Goal: Task Accomplishment & Management: Use online tool/utility

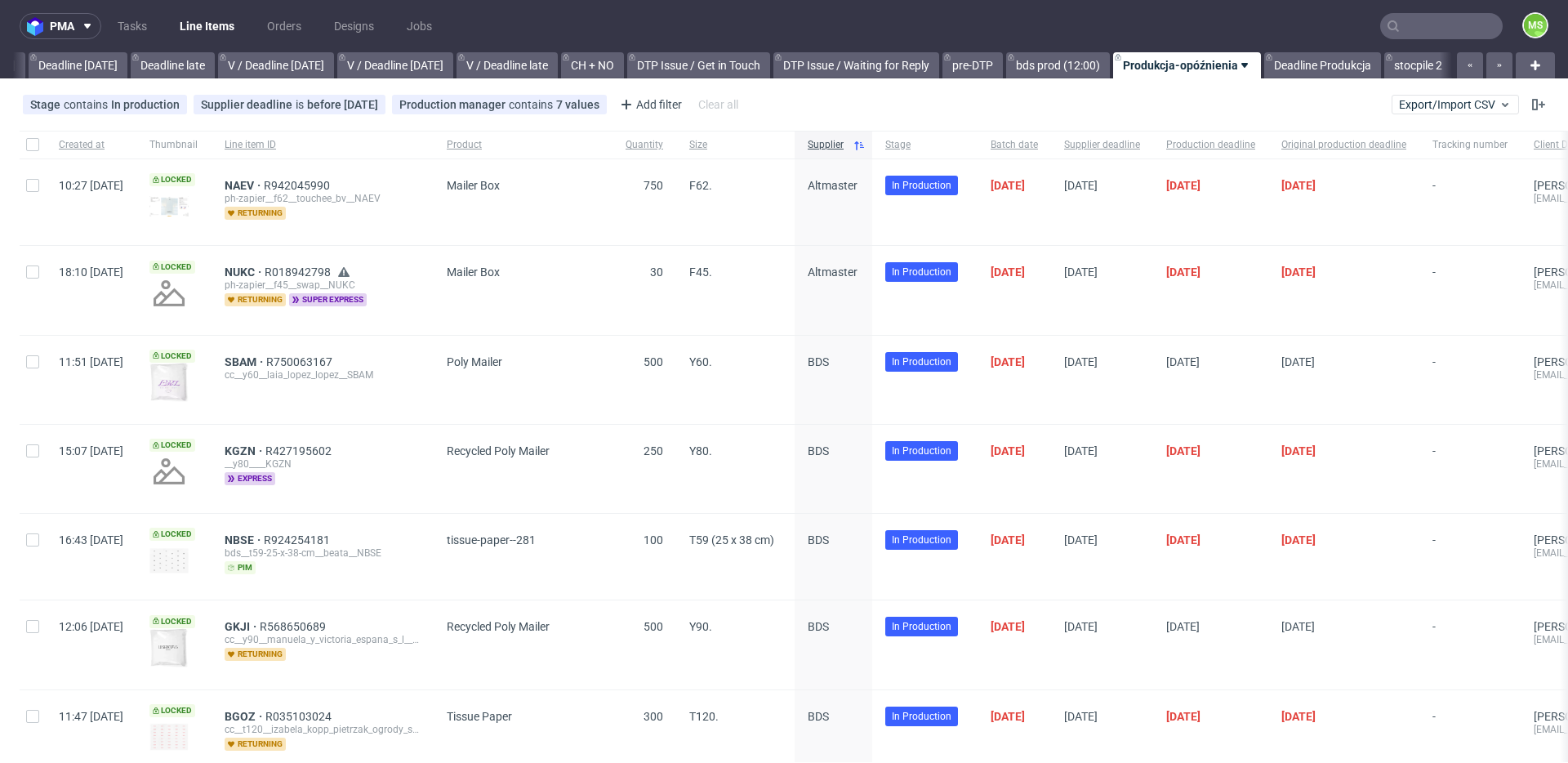
scroll to position [0, 1862]
click at [1433, 36] on input "text" at bounding box center [1343, 26] width 321 height 26
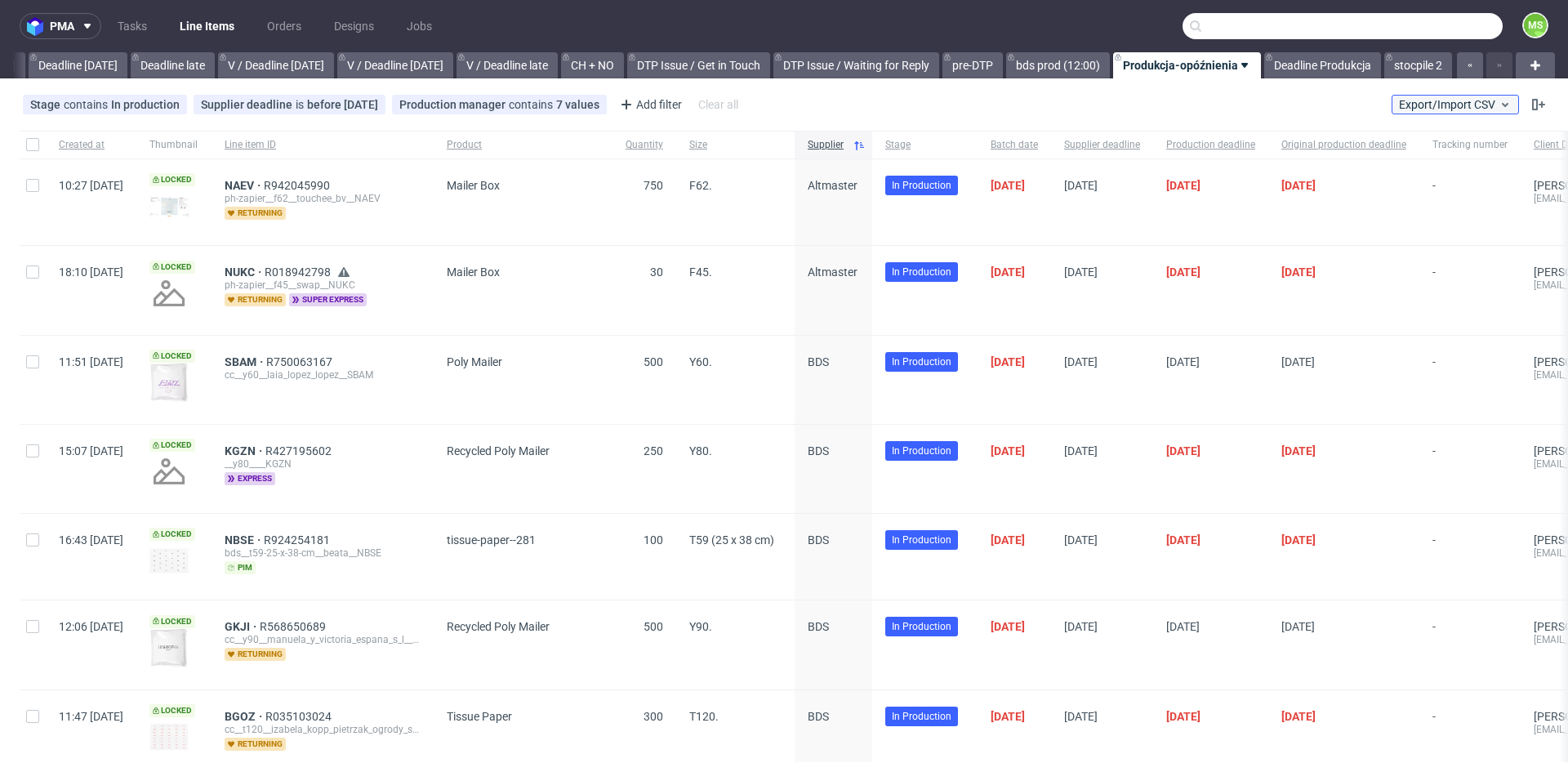
click at [1462, 98] on span "Export/Import CSV" at bounding box center [1456, 105] width 112 height 13
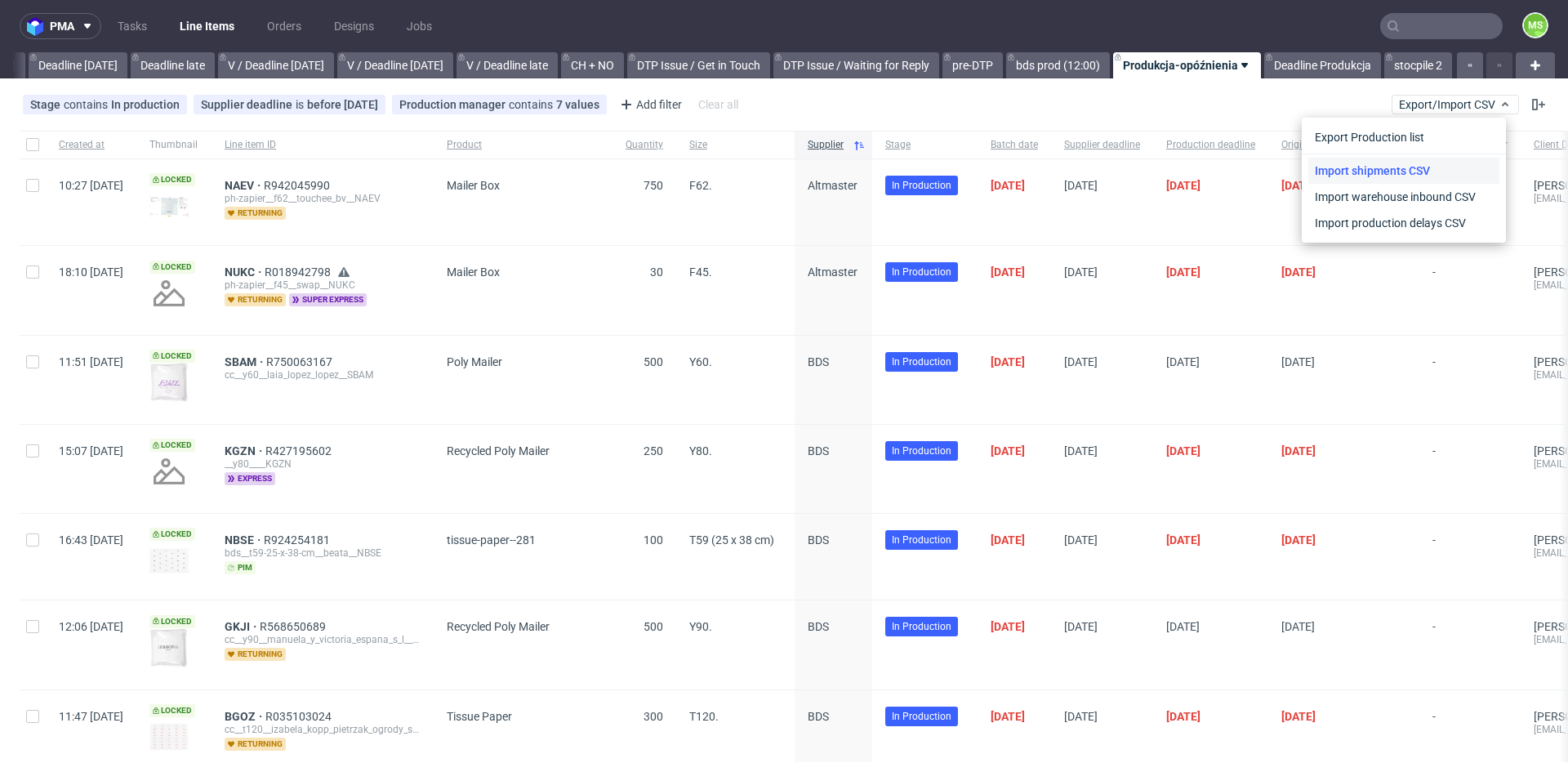
click at [1428, 173] on link "Import shipments CSV" at bounding box center [1404, 171] width 191 height 26
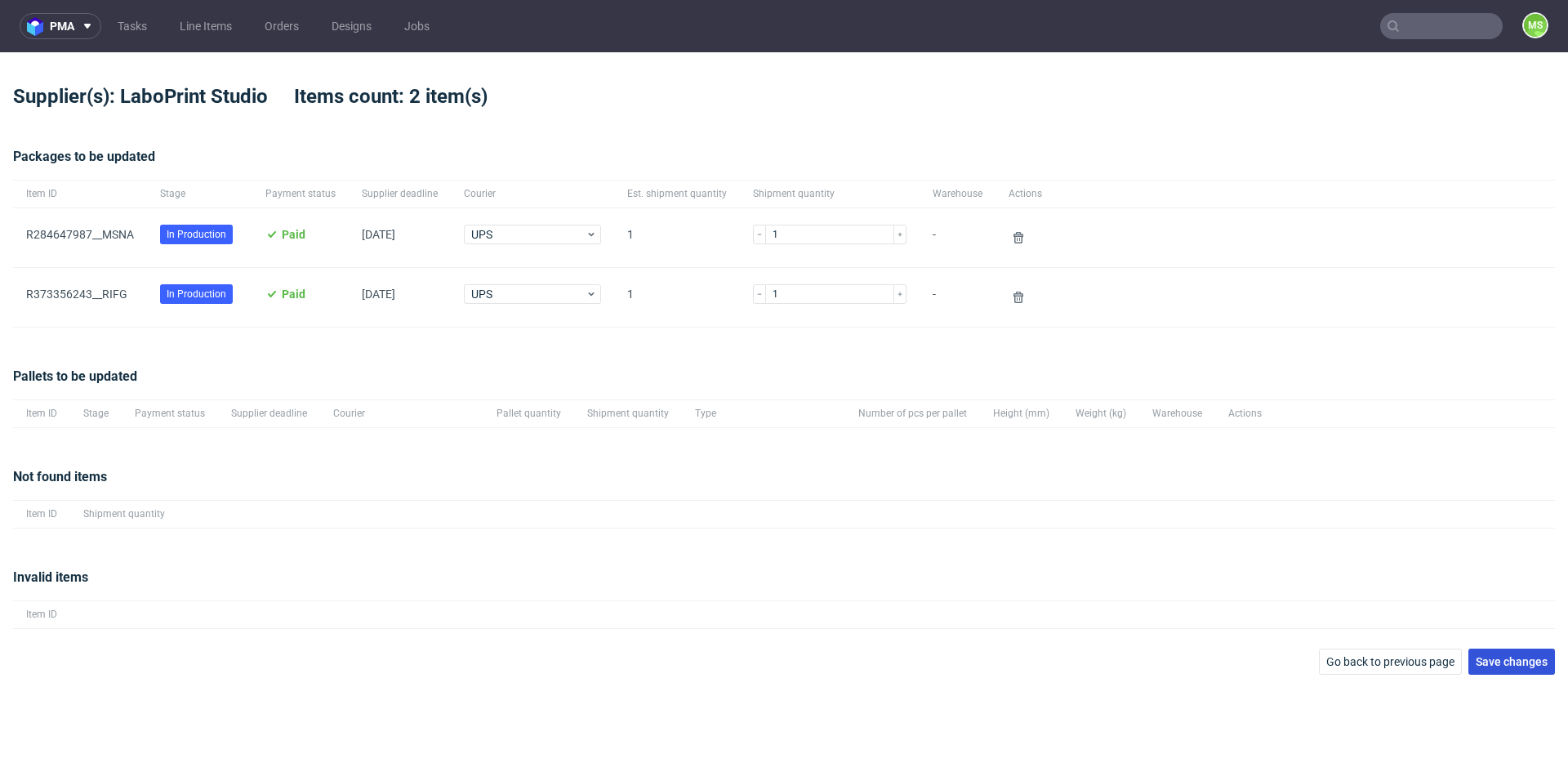
click at [1532, 659] on span "Save changes" at bounding box center [1512, 662] width 72 height 12
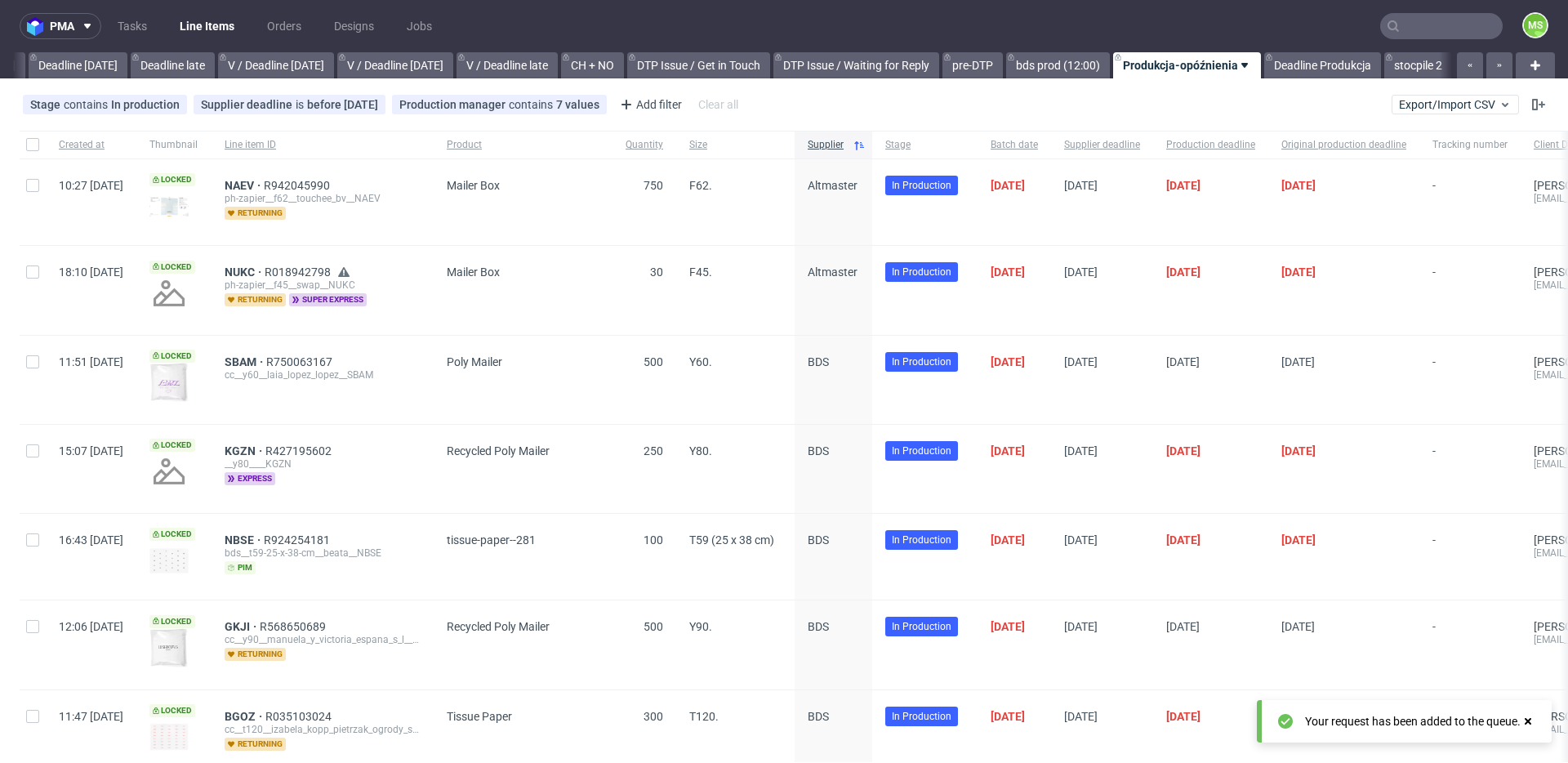
scroll to position [0, 1862]
click at [1441, 107] on span "Export/Import CSV" at bounding box center [1456, 105] width 112 height 13
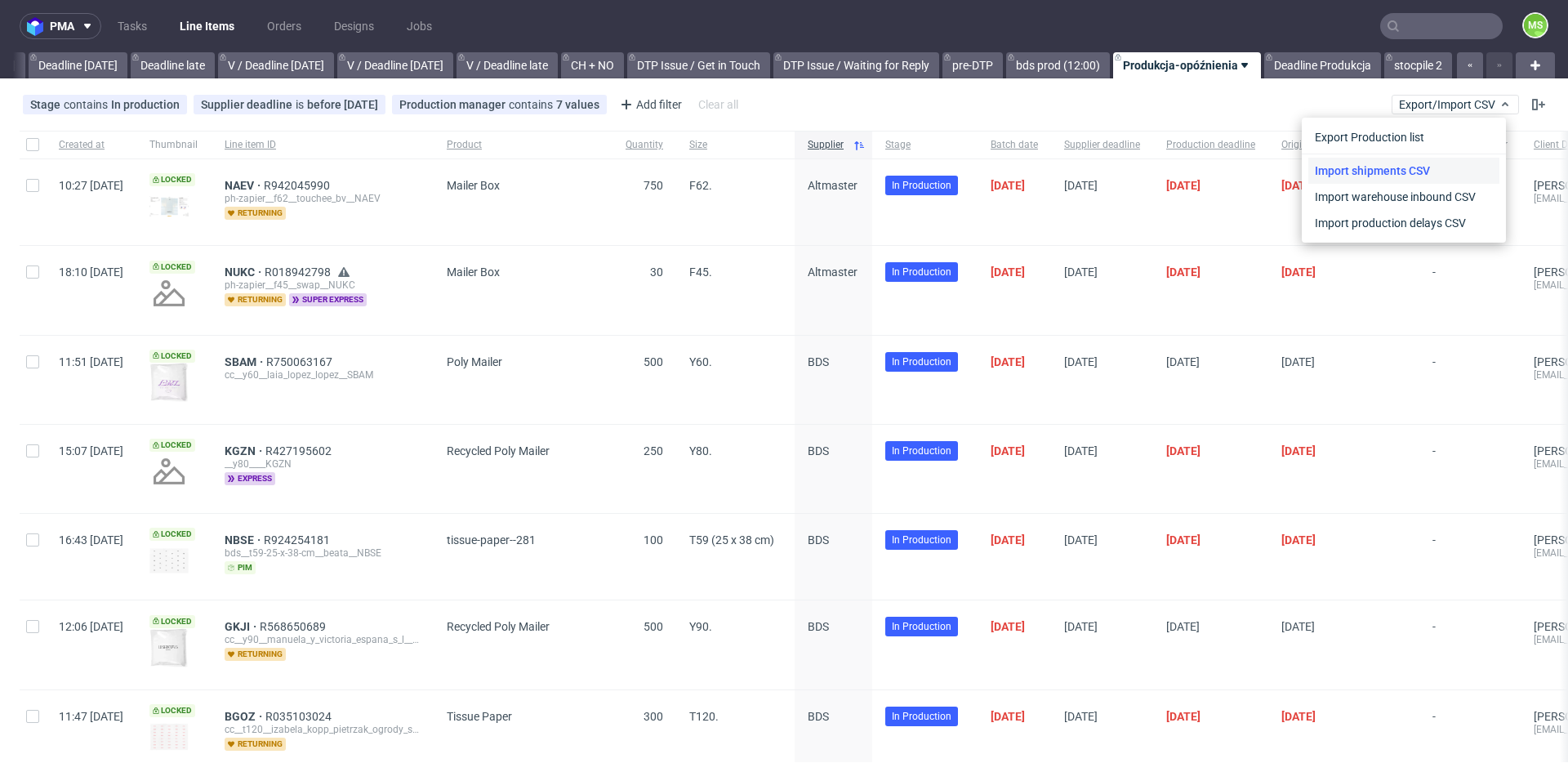
click at [1428, 169] on link "Import shipments CSV" at bounding box center [1404, 171] width 191 height 26
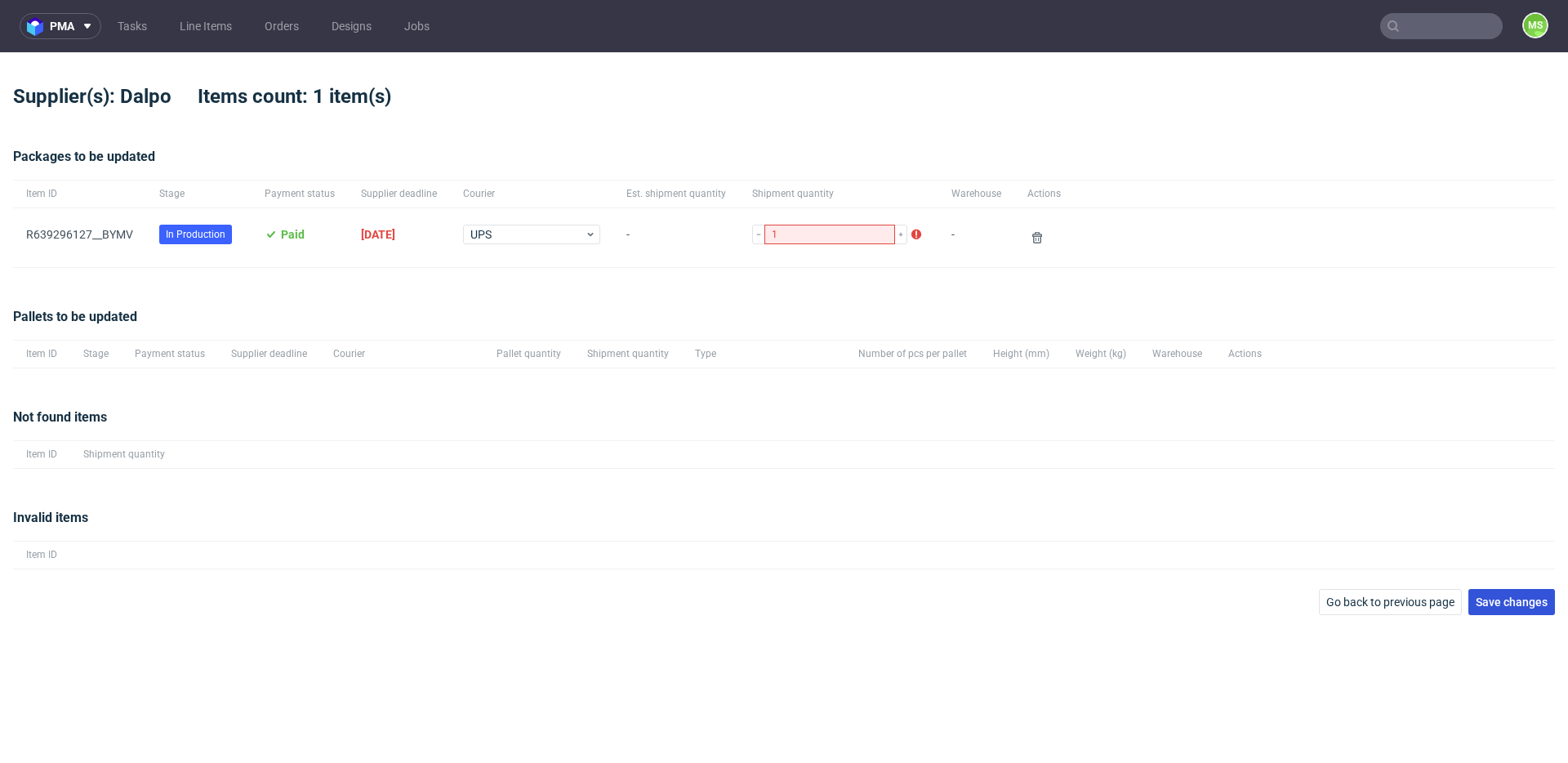
click at [1537, 604] on span "Save changes" at bounding box center [1512, 603] width 72 height 12
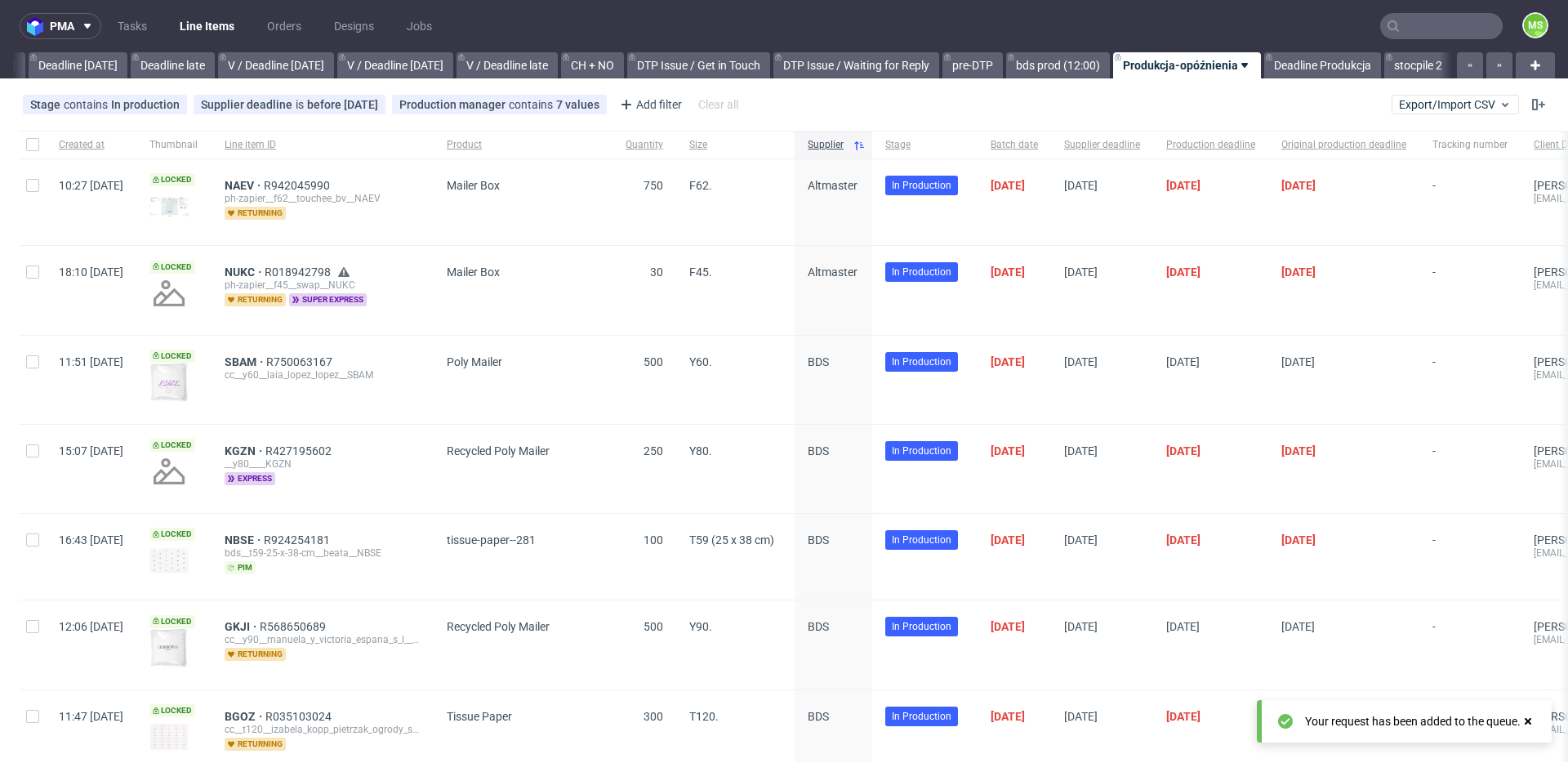
scroll to position [0, 1862]
